Goal: Information Seeking & Learning: Learn about a topic

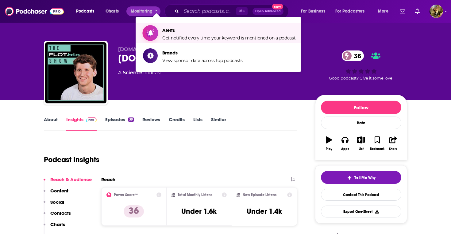
click at [166, 38] on span "Get notified every time your keyword is mentioned on a podcast." at bounding box center [229, 38] width 134 height 6
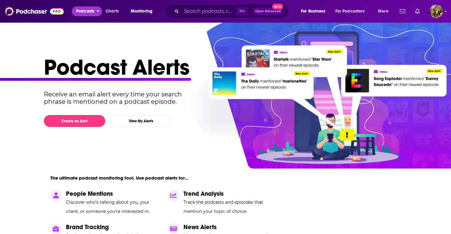
click at [90, 12] on span "Podcasts" at bounding box center [85, 11] width 18 height 9
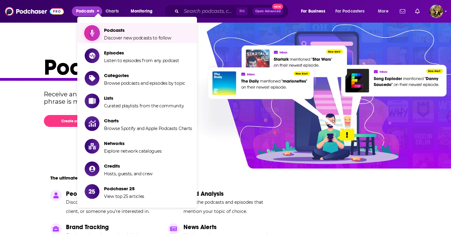
click at [113, 31] on span "Podcasts" at bounding box center [137, 30] width 67 height 6
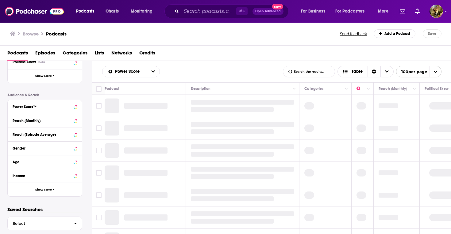
scroll to position [129, 0]
click at [75, 107] on icon at bounding box center [75, 106] width 3 height 5
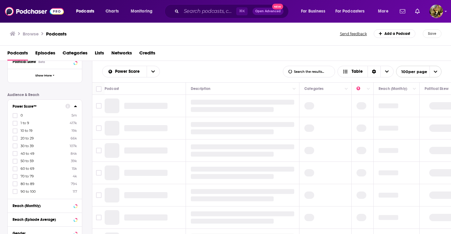
scroll to position [149, 0]
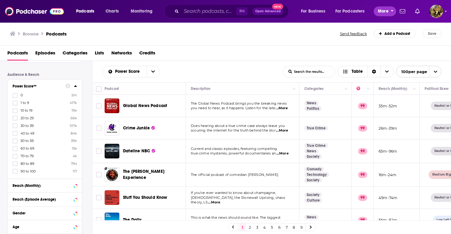
click at [384, 13] on span "More" at bounding box center [383, 11] width 10 height 9
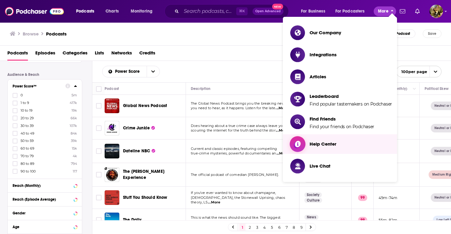
click at [329, 143] on span "Help Center" at bounding box center [322, 144] width 27 height 6
